Goal: Find specific page/section: Find specific page/section

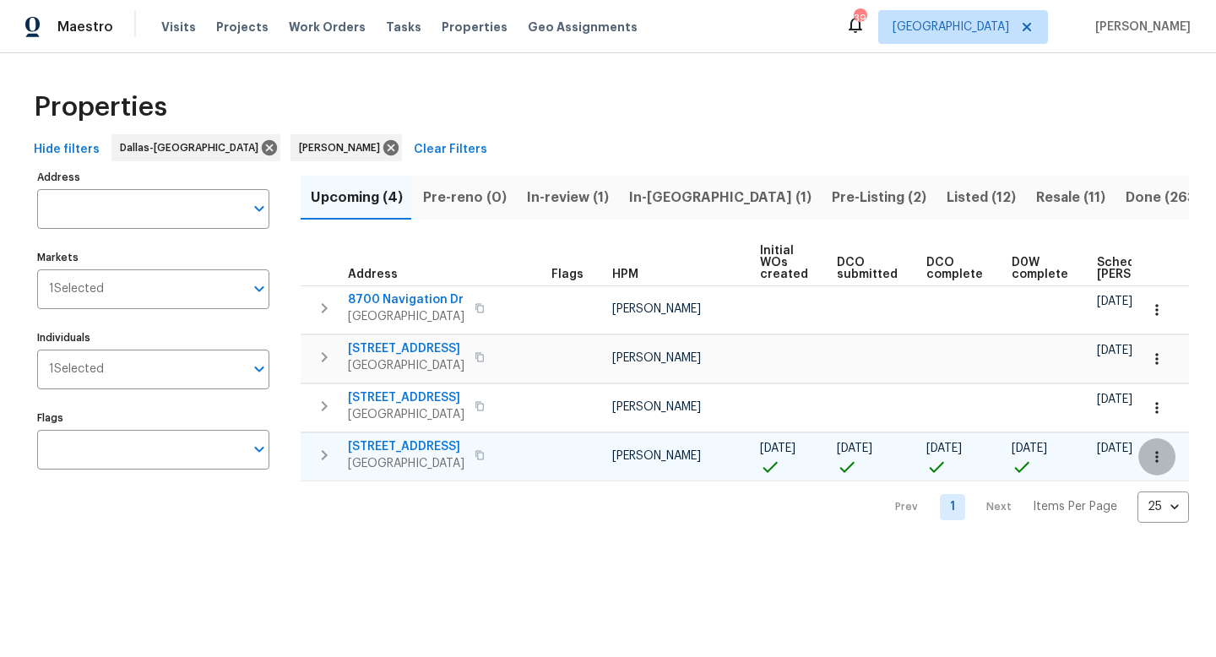
click at [1156, 450] on icon "button" at bounding box center [1156, 456] width 17 height 17
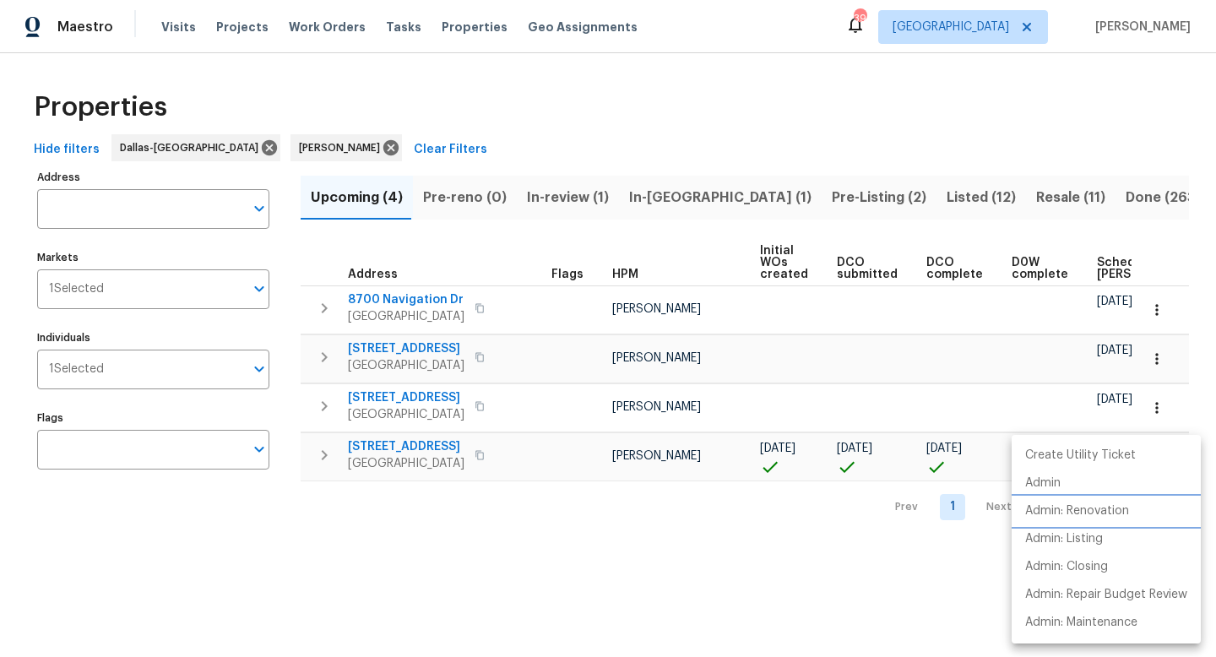
click at [1098, 506] on p "Admin: Renovation" at bounding box center [1077, 511] width 104 height 18
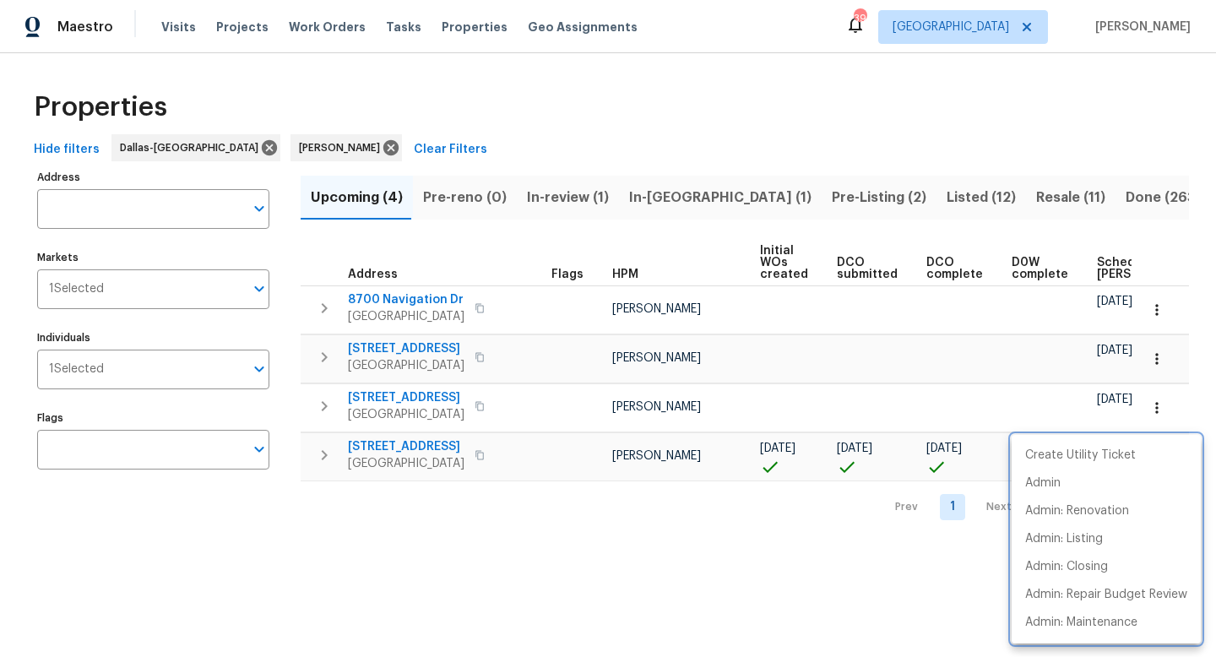
click at [645, 202] on div at bounding box center [608, 328] width 1216 height 657
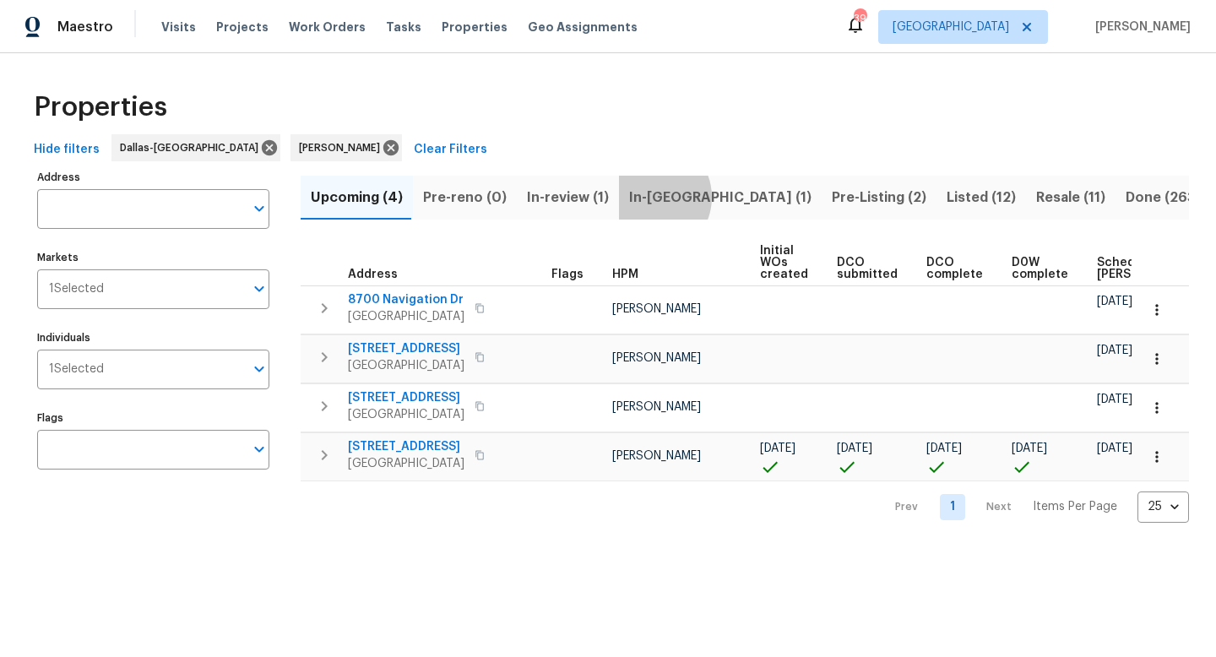
click at [646, 197] on span "In-[GEOGRAPHIC_DATA] (1)" at bounding box center [720, 198] width 182 height 24
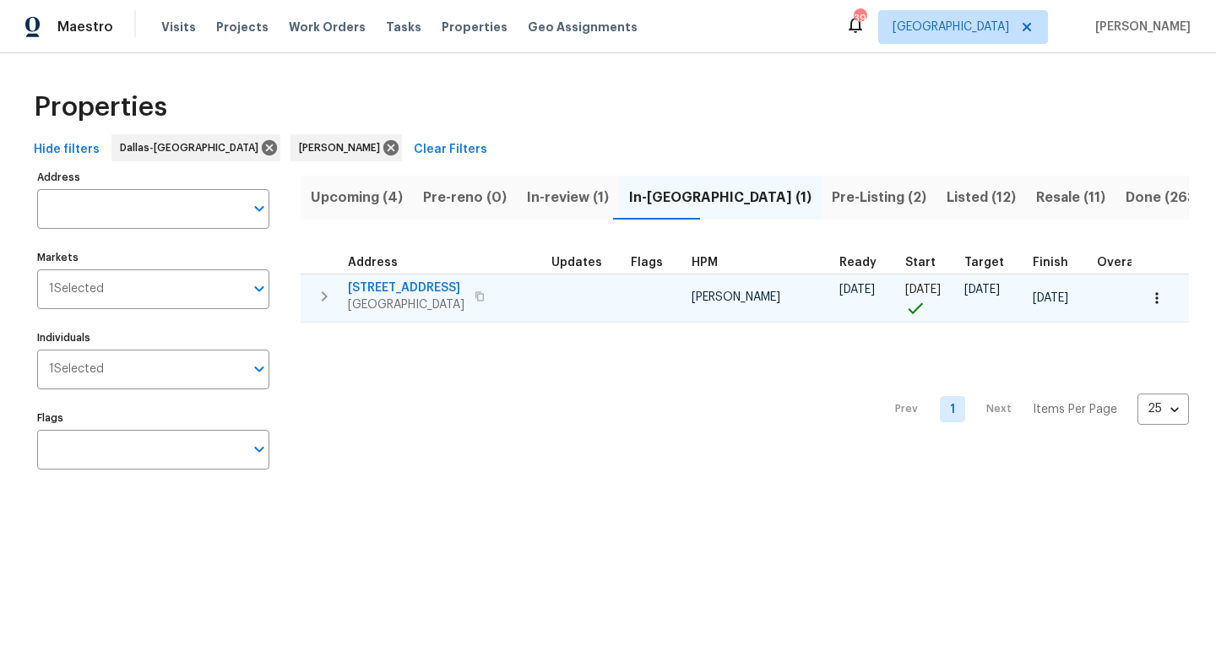
click at [433, 285] on span "[STREET_ADDRESS]" at bounding box center [406, 288] width 117 height 17
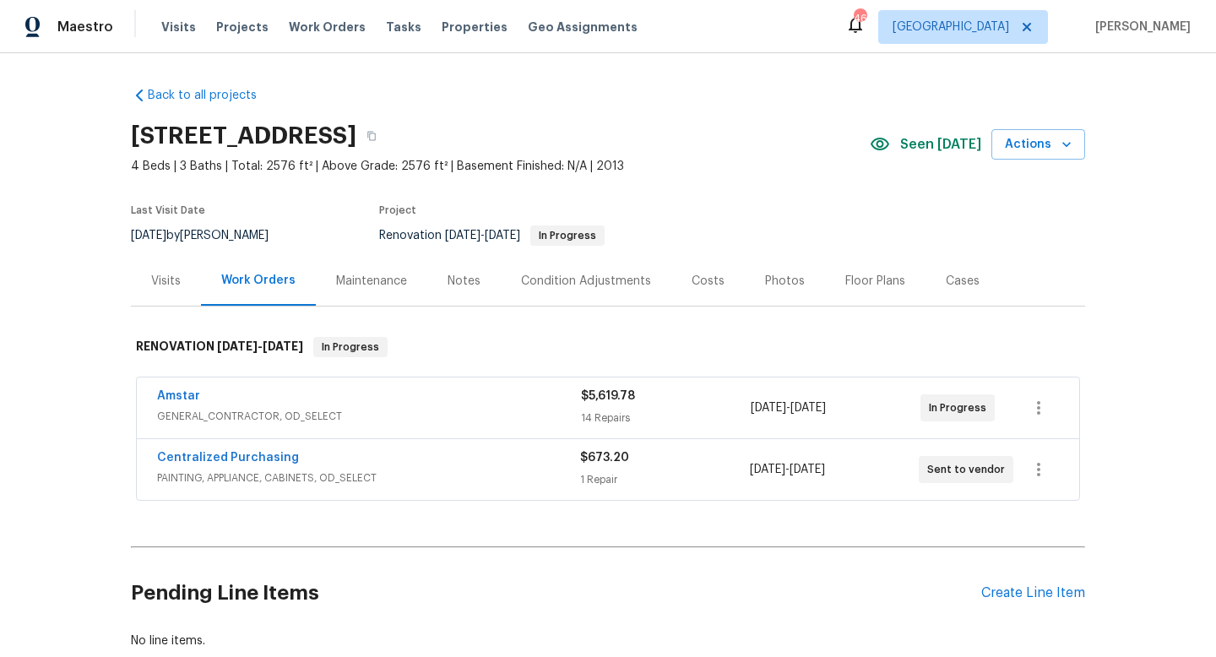
click at [475, 280] on div "Notes" at bounding box center [464, 281] width 33 height 17
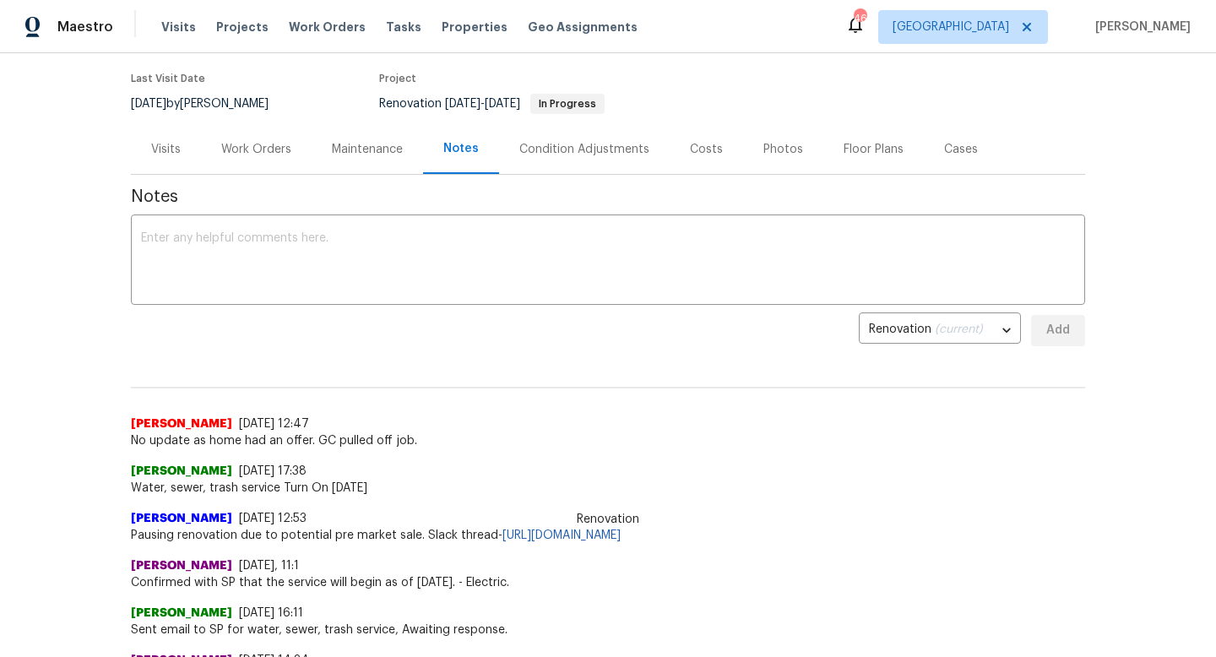
scroll to position [135, 0]
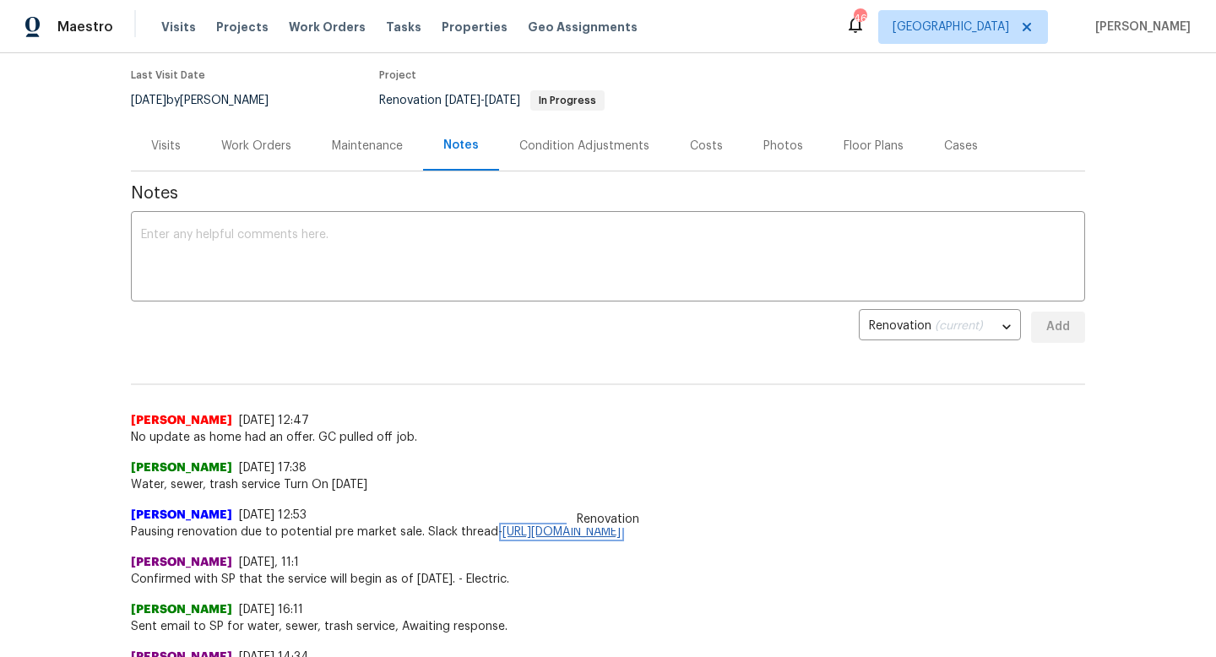
click at [621, 527] on link "https://opendoor.slack.com/archives/C097667E5K3/p1755532708120799" at bounding box center [561, 532] width 118 height 12
